Goal: Information Seeking & Learning: Learn about a topic

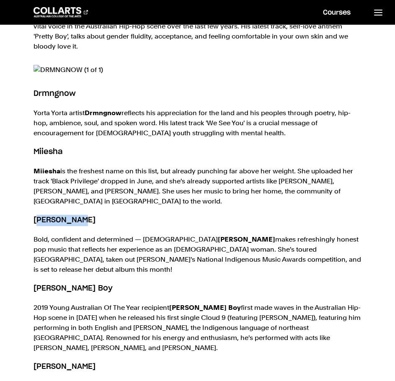
drag, startPoint x: 92, startPoint y: 204, endPoint x: 36, endPoint y: 205, distance: 55.7
click at [36, 215] on h5 "[PERSON_NAME]" at bounding box center [198, 220] width 328 height 11
click at [29, 203] on div "Australia has an incredibly rich history of amazing musicians, songwriters, and…" at bounding box center [197, 113] width 395 height 817
drag, startPoint x: 35, startPoint y: 202, endPoint x: 83, endPoint y: 204, distance: 48.2
click at [83, 215] on h5 "[PERSON_NAME]" at bounding box center [198, 220] width 328 height 11
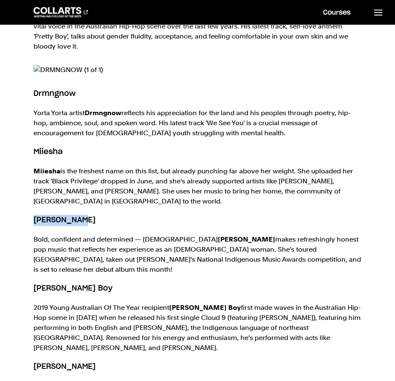
copy h5 "[PERSON_NAME]"
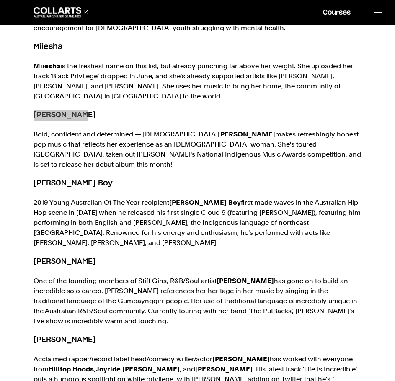
scroll to position [842, 0]
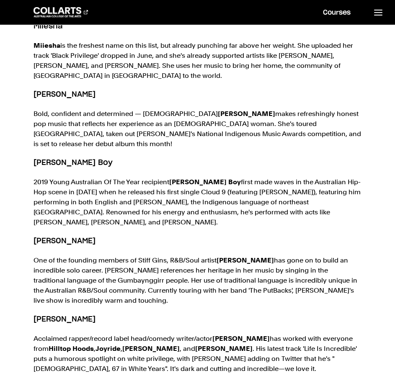
click at [142, 180] on p "2019 Young Australian Of The Year recipient [PERSON_NAME] Boy first made waves …" at bounding box center [198, 202] width 328 height 50
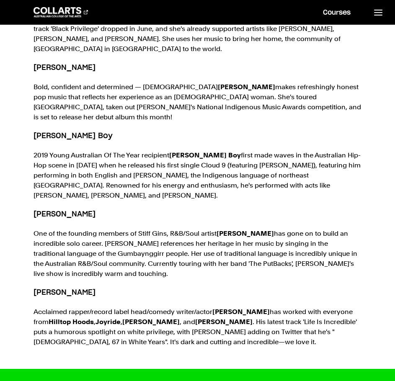
scroll to position [884, 0]
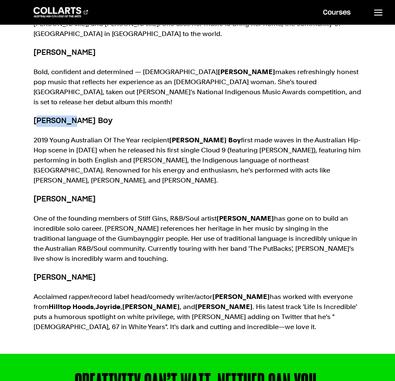
drag, startPoint x: 71, startPoint y: 95, endPoint x: 36, endPoint y: 93, distance: 34.8
click at [36, 116] on h5 "[PERSON_NAME] Boy" at bounding box center [198, 121] width 328 height 11
drag, startPoint x: 34, startPoint y: 93, endPoint x: 65, endPoint y: 96, distance: 31.2
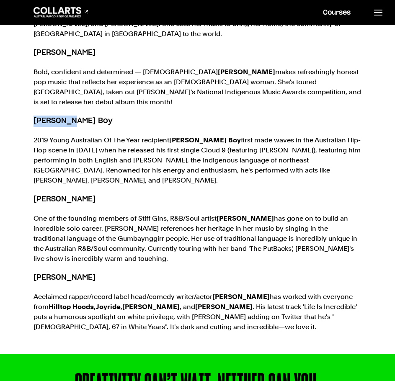
copy h5 "[PERSON_NAME] Boy"
drag, startPoint x: 74, startPoint y: 165, endPoint x: 32, endPoint y: 165, distance: 41.9
copy h5 "[PERSON_NAME]"
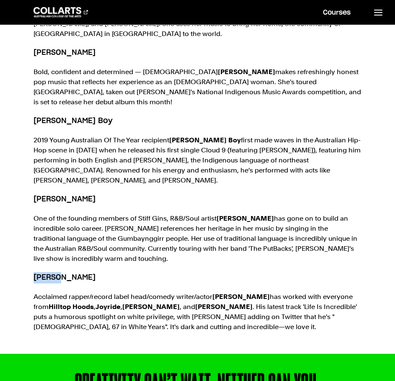
drag, startPoint x: 62, startPoint y: 237, endPoint x: 29, endPoint y: 240, distance: 33.6
copy h5 "[PERSON_NAME]"
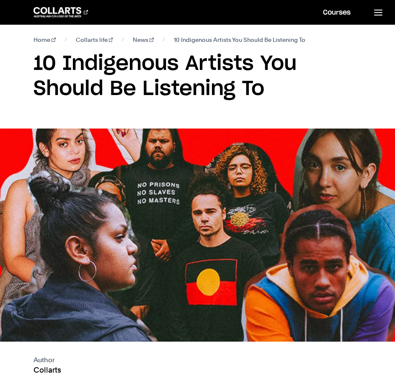
scroll to position [0, 0]
